Goal: Transaction & Acquisition: Obtain resource

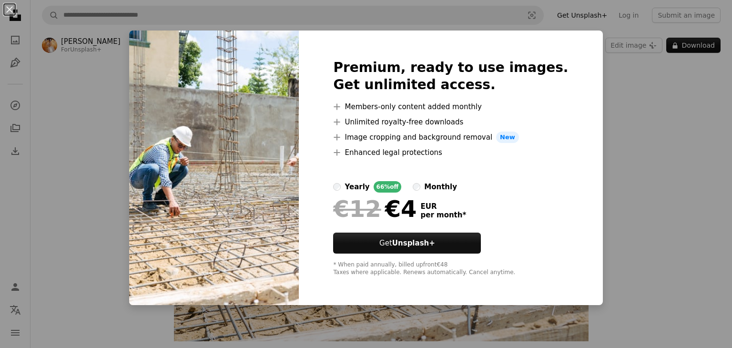
click at [606, 102] on div "An X shape Premium, ready to use images. Get unlimited access. A plus sign Memb…" at bounding box center [366, 174] width 732 height 348
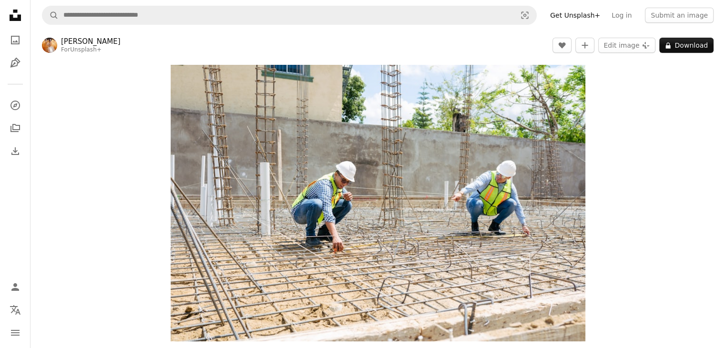
drag, startPoint x: 562, startPoint y: 97, endPoint x: 602, endPoint y: 72, distance: 47.2
click at [602, 72] on div "Zoom in" at bounding box center [377, 203] width 694 height 286
click at [585, 15] on link "Get Unsplash+" at bounding box center [574, 15] width 61 height 15
click at [17, 46] on link "A photo" at bounding box center [15, 39] width 19 height 19
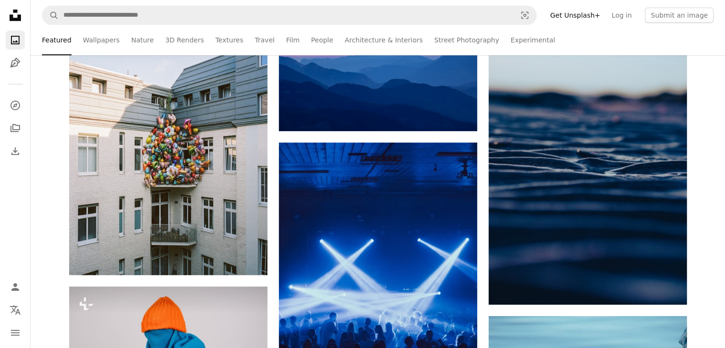
scroll to position [253, 0]
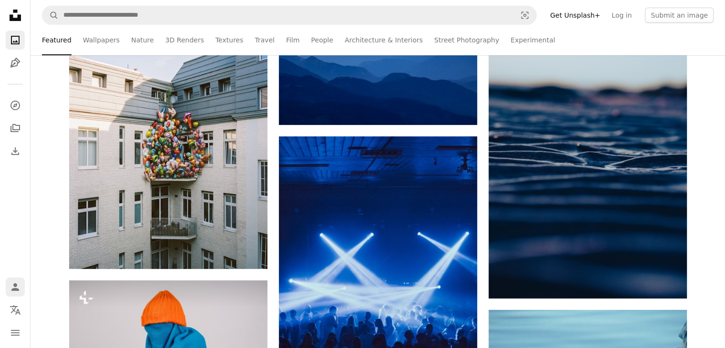
click at [13, 292] on icon "Person" at bounding box center [15, 286] width 11 height 11
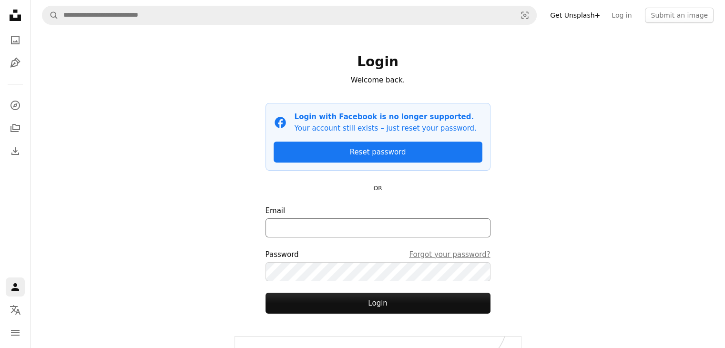
scroll to position [38, 0]
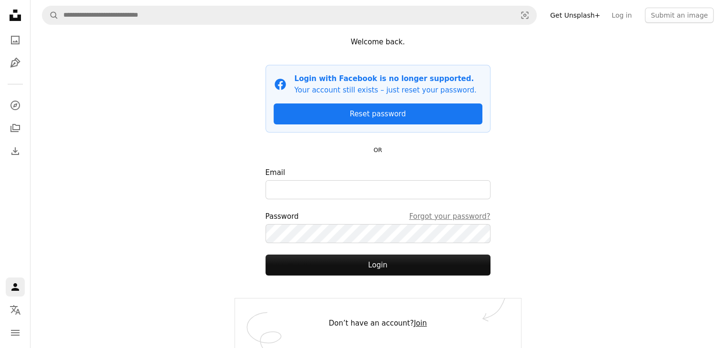
click at [415, 323] on link "Join" at bounding box center [419, 323] width 13 height 9
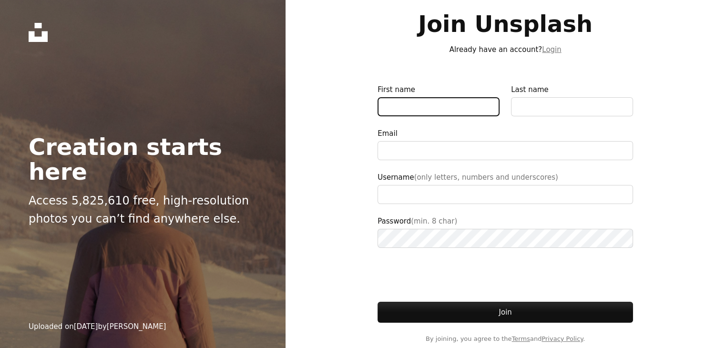
click at [417, 103] on input "First name" at bounding box center [438, 106] width 122 height 19
type input "**********"
type input "*****"
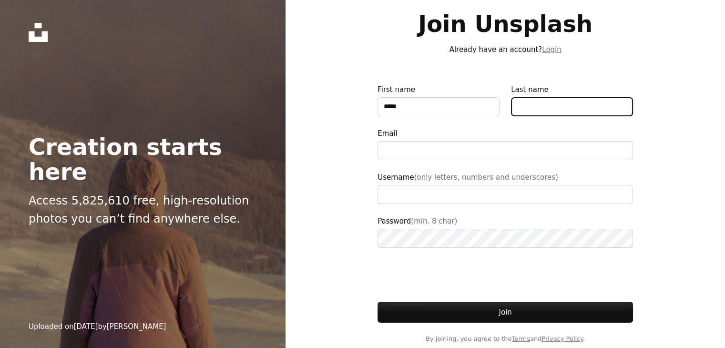
type input "*****"
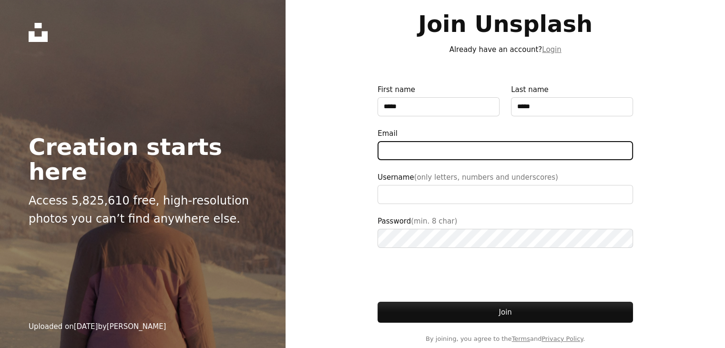
click at [436, 144] on input "Email" at bounding box center [504, 150] width 255 height 19
type input "**********"
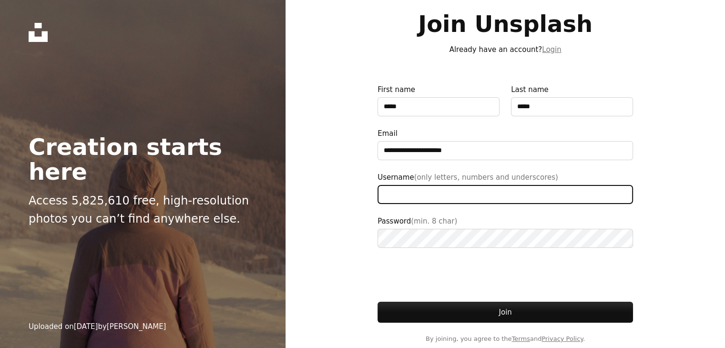
click at [453, 202] on input "Username (only letters, numbers and underscores)" at bounding box center [504, 194] width 255 height 19
type input "******"
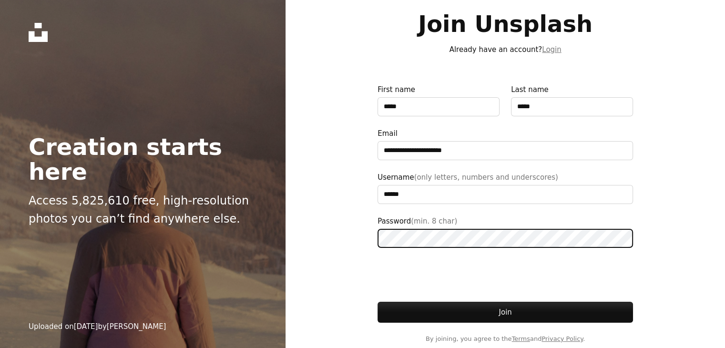
click at [377, 302] on button "Join" at bounding box center [504, 312] width 255 height 21
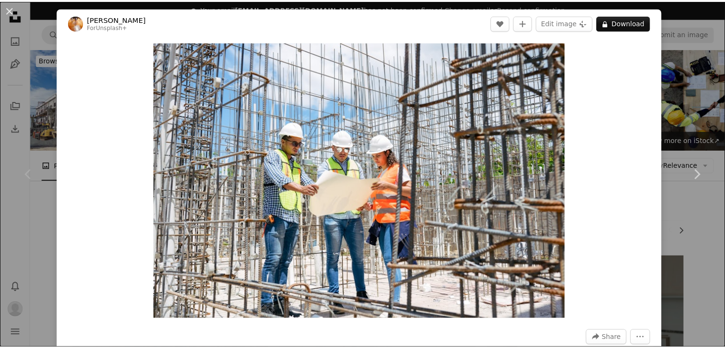
scroll to position [175, 0]
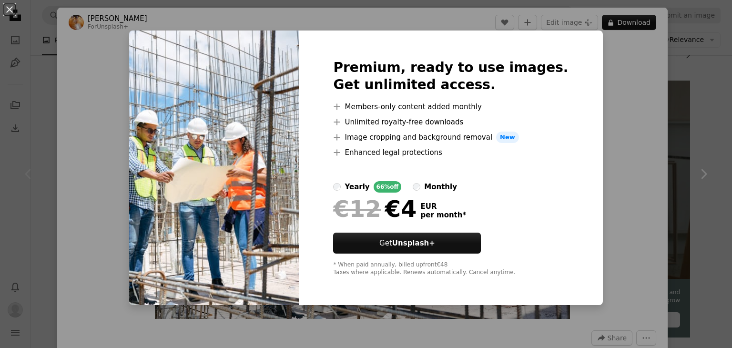
click at [570, 68] on div "Premium, ready to use images. Get unlimited access. A plus sign Members-only co…" at bounding box center [450, 167] width 303 height 274
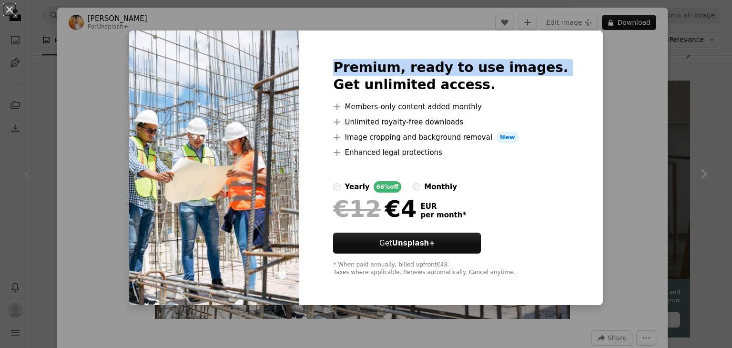
click at [570, 68] on div "Premium, ready to use images. Get unlimited access. A plus sign Members-only co…" at bounding box center [450, 167] width 303 height 274
click at [612, 56] on div "An X shape Premium, ready to use images. Get unlimited access. A plus sign Memb…" at bounding box center [366, 174] width 732 height 348
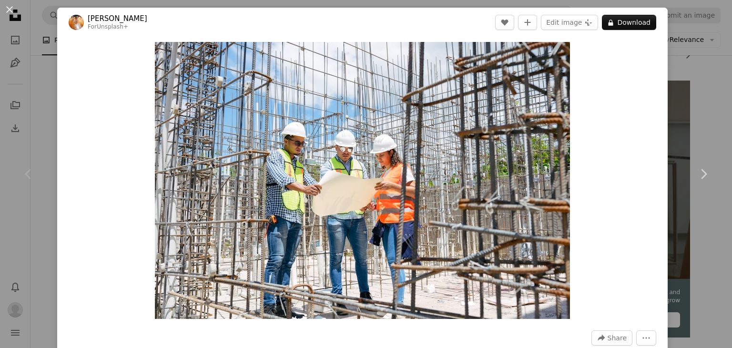
click at [676, 61] on div "An X shape Chevron left Chevron right Andy Quezada For Unsplash+ A heart A plus…" at bounding box center [366, 174] width 732 height 348
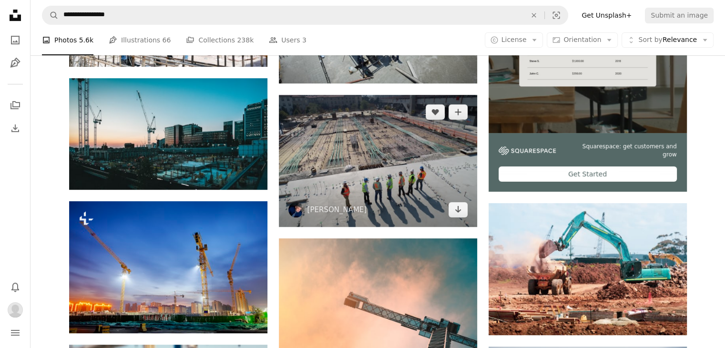
scroll to position [313, 0]
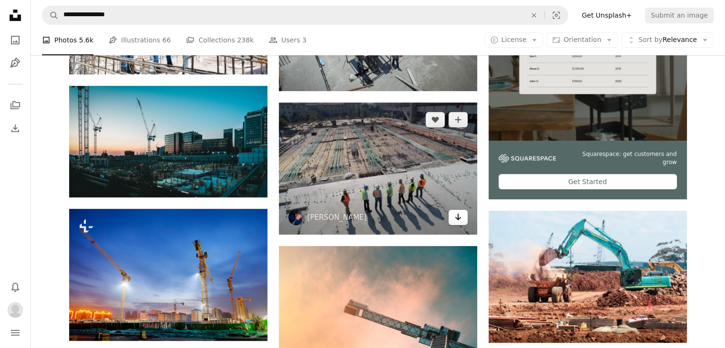
click at [452, 215] on link "Arrow pointing down" at bounding box center [457, 217] width 19 height 15
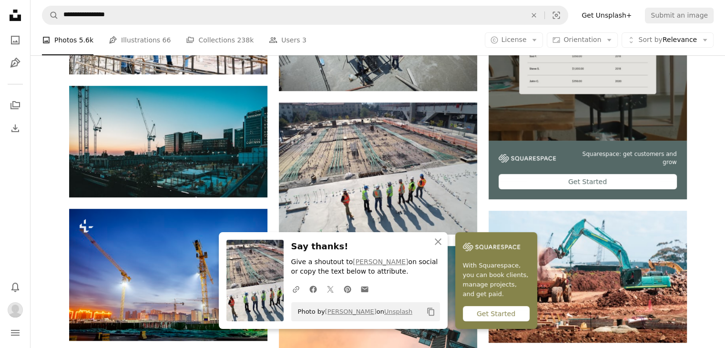
click at [429, 310] on icon "Copy content" at bounding box center [430, 311] width 9 height 9
